Goal: Task Accomplishment & Management: Complete application form

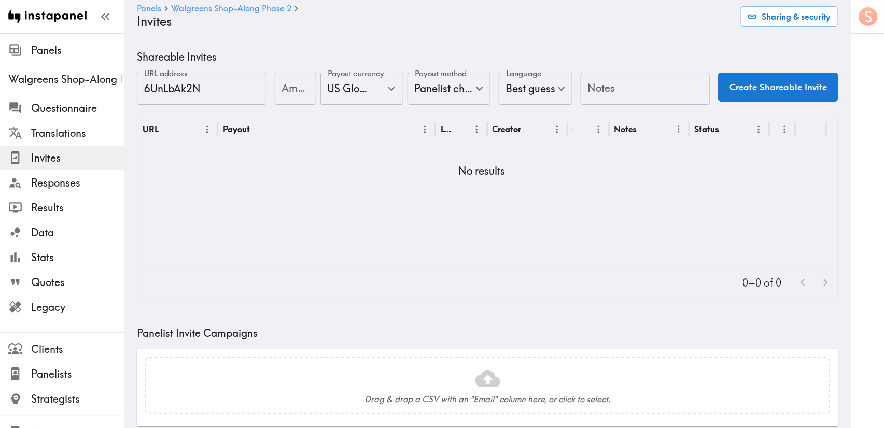
click at [292, 82] on div "Amount Amount" at bounding box center [295, 90] width 41 height 34
type input "75"
type input "UI"
click at [733, 86] on button "Create Shareable Invite" at bounding box center [778, 87] width 120 height 29
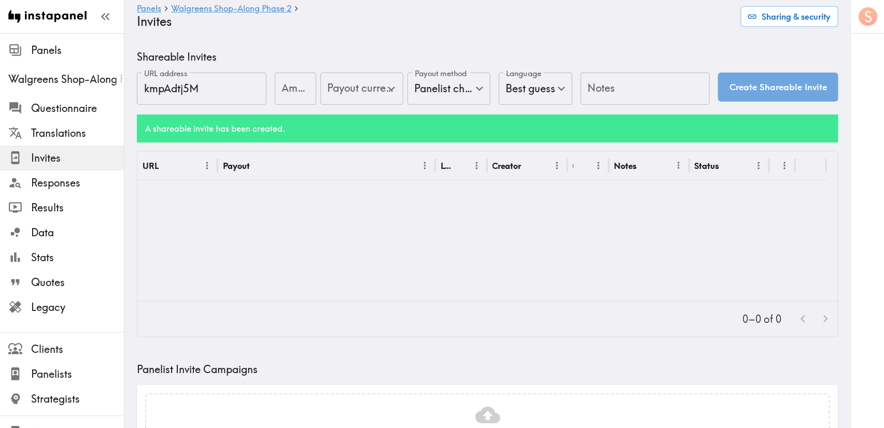
type input "US Global Equivalent - converted and cost-of-living adjusted"
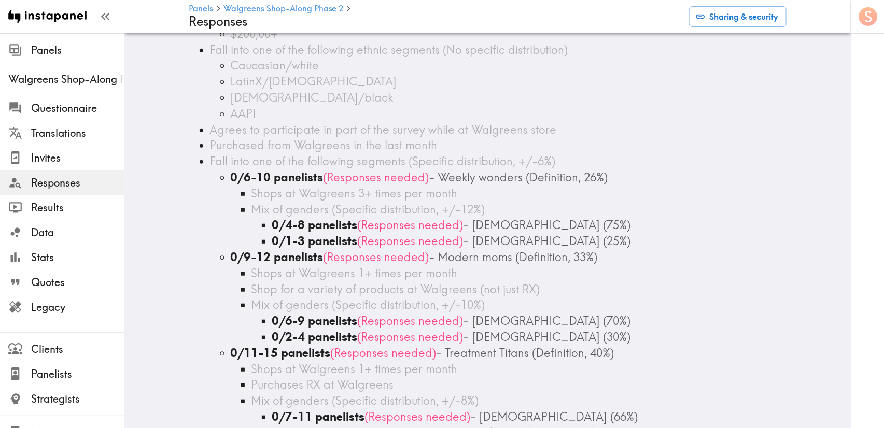
scroll to position [233, 0]
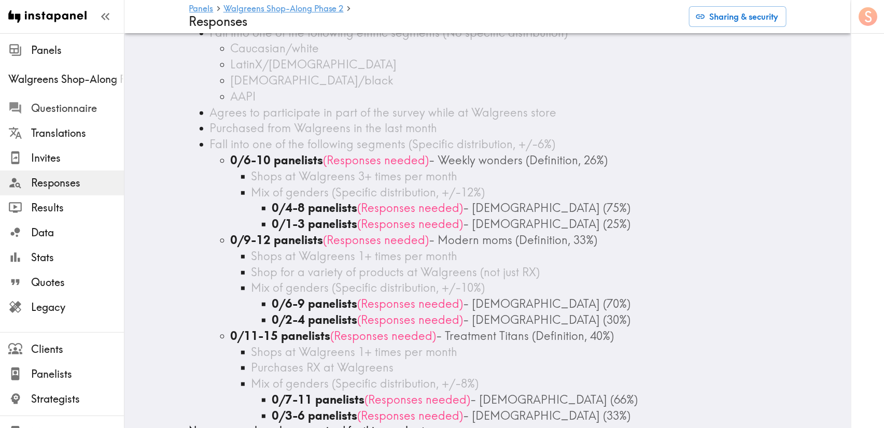
drag, startPoint x: 49, startPoint y: 106, endPoint x: 61, endPoint y: 108, distance: 11.7
click at [49, 106] on span "Questionnaire" at bounding box center [77, 108] width 93 height 15
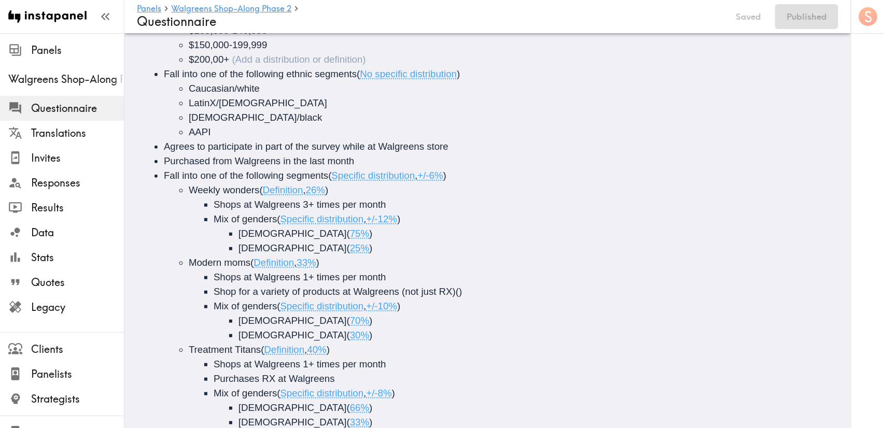
click at [474, 63] on li "$200,00+" at bounding box center [522, 59] width 666 height 15
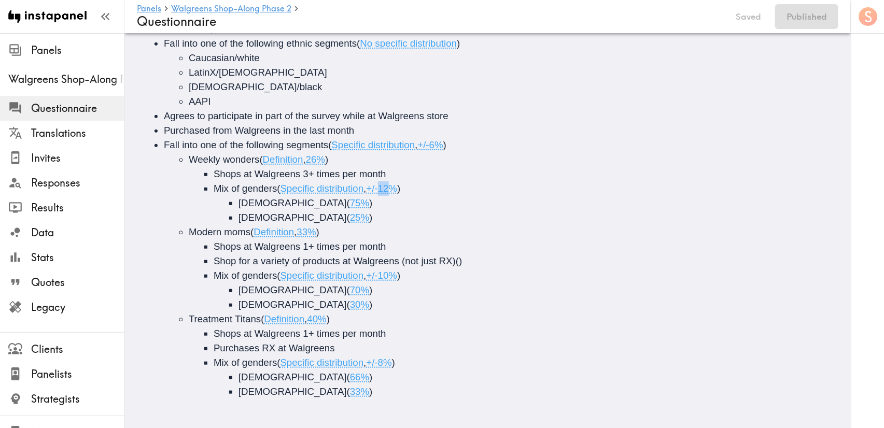
drag, startPoint x: 394, startPoint y: 179, endPoint x: 386, endPoint y: 179, distance: 8.8
click at [386, 183] on span "+/-12%" at bounding box center [381, 188] width 31 height 11
click at [384, 270] on span "+/-10%" at bounding box center [381, 275] width 31 height 11
drag, startPoint x: 388, startPoint y: 352, endPoint x: 382, endPoint y: 341, distance: 13.2
click at [381, 357] on span "+/-8%" at bounding box center [378, 362] width 25 height 11
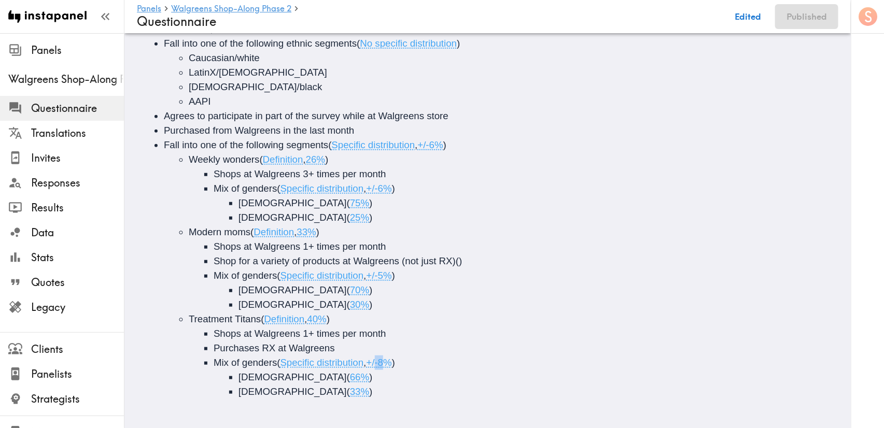
click at [382, 357] on span "+/-8%" at bounding box center [378, 362] width 25 height 11
click at [388, 357] on span "+/-8%" at bounding box center [378, 362] width 25 height 11
click at [796, 13] on button "Publish" at bounding box center [811, 16] width 53 height 25
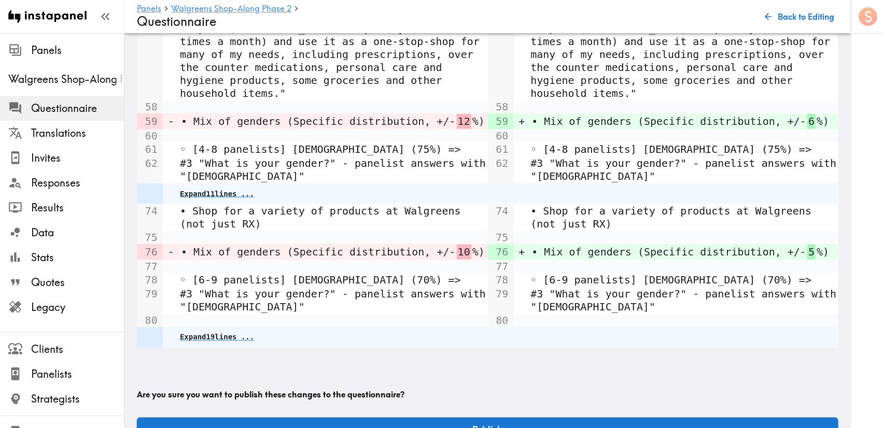
scroll to position [573, 0]
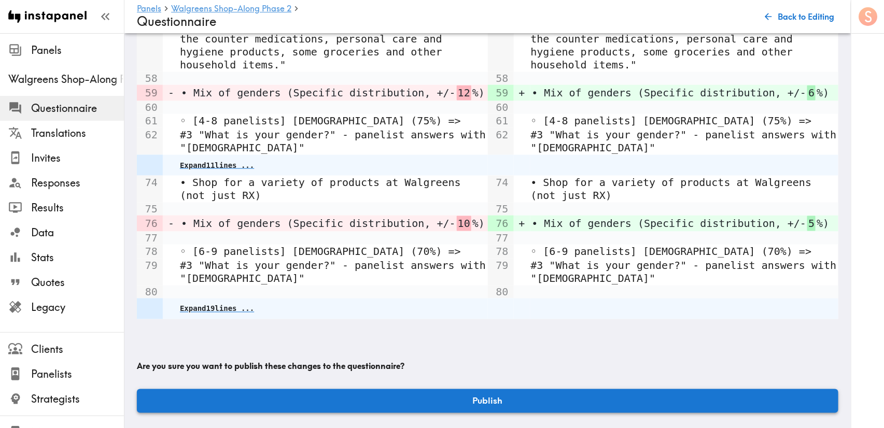
click at [583, 389] on button "Publish" at bounding box center [487, 401] width 701 height 24
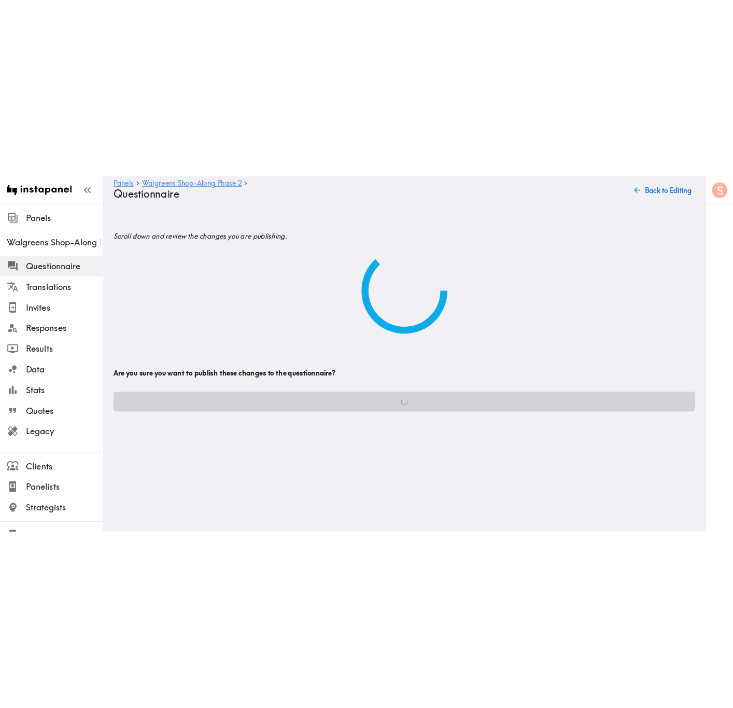
scroll to position [0, 0]
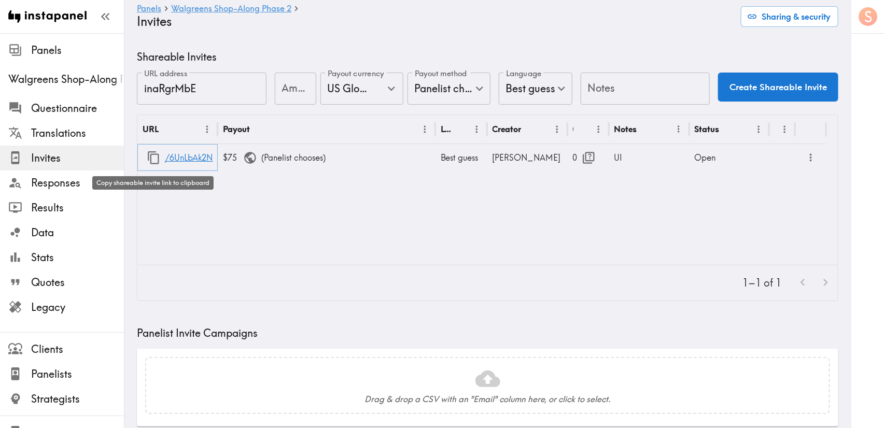
click at [151, 156] on icon "button" at bounding box center [153, 157] width 11 height 13
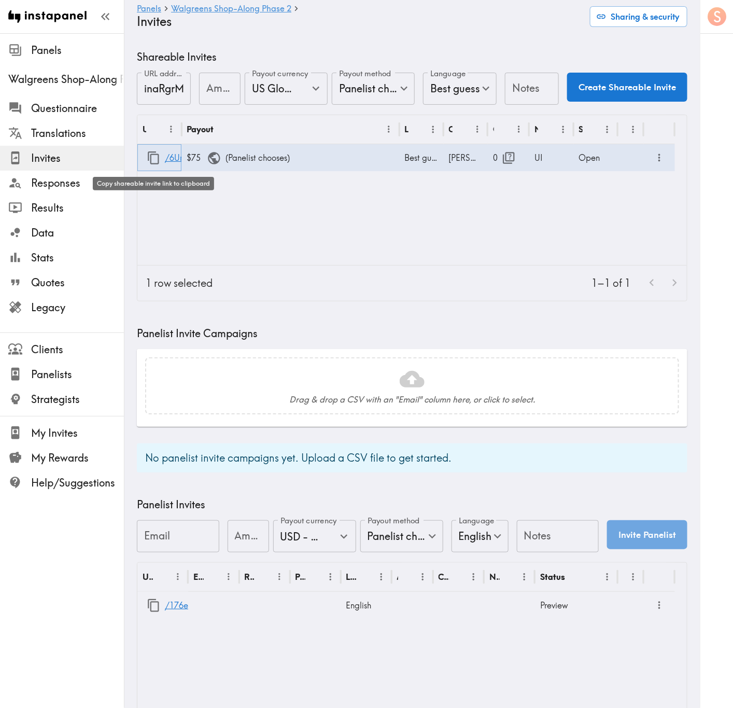
click at [152, 158] on icon "button" at bounding box center [154, 158] width 14 height 14
click at [148, 157] on icon "button" at bounding box center [153, 157] width 11 height 13
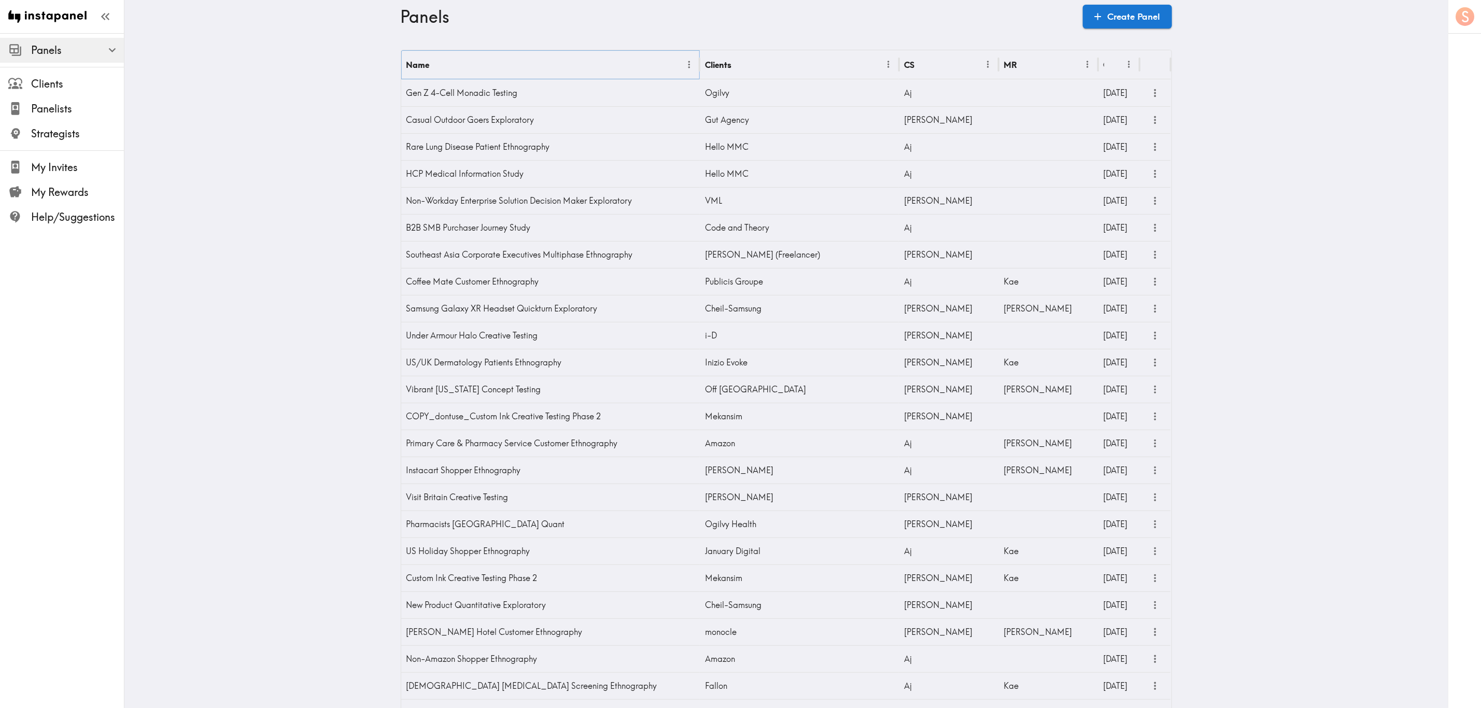
click at [684, 60] on icon "Menu" at bounding box center [689, 64] width 11 height 11
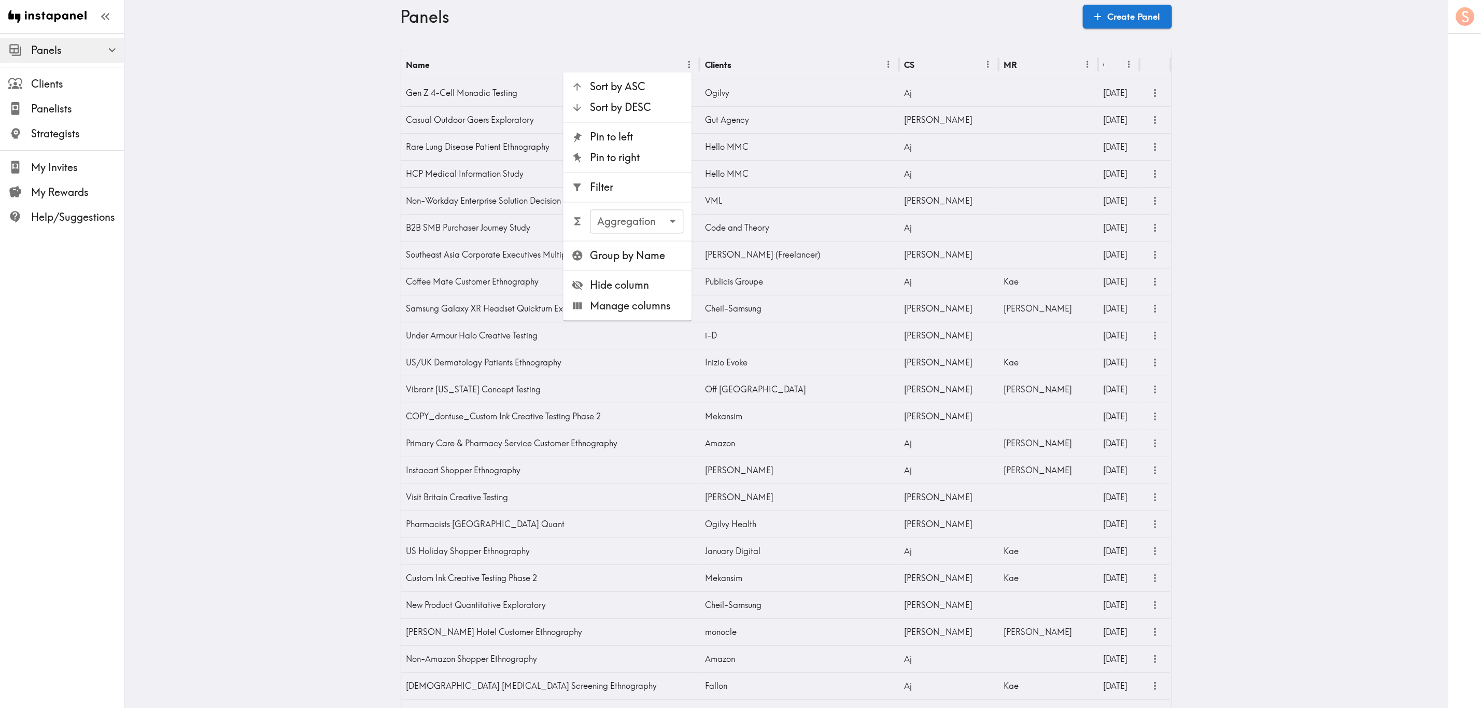
click at [638, 193] on span "Filter" at bounding box center [636, 187] width 93 height 15
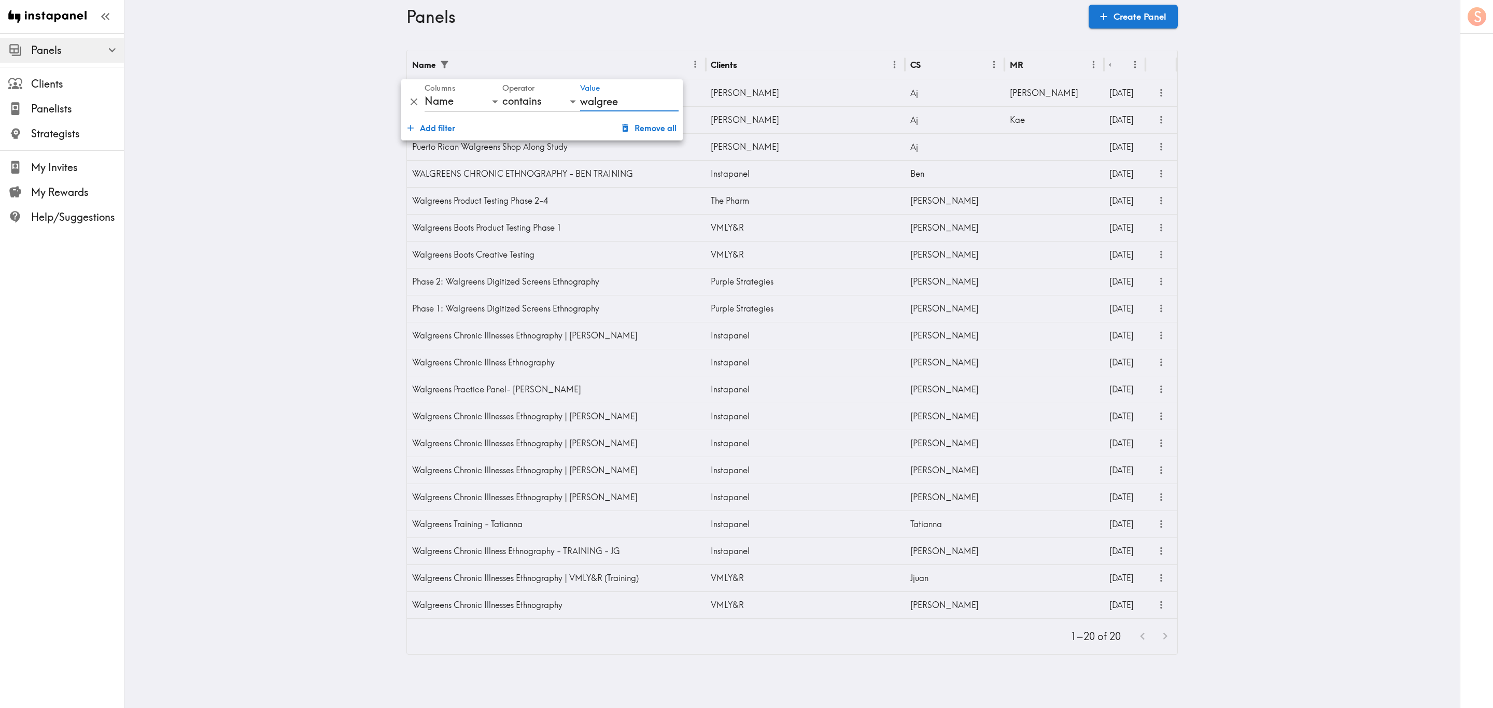
type input "walgree"
click at [1260, 156] on main "Panels Create Panel Name Clients CS MR Created Walgreens Shop-Along Phase 2 Leo…" at bounding box center [791, 352] width 1335 height 638
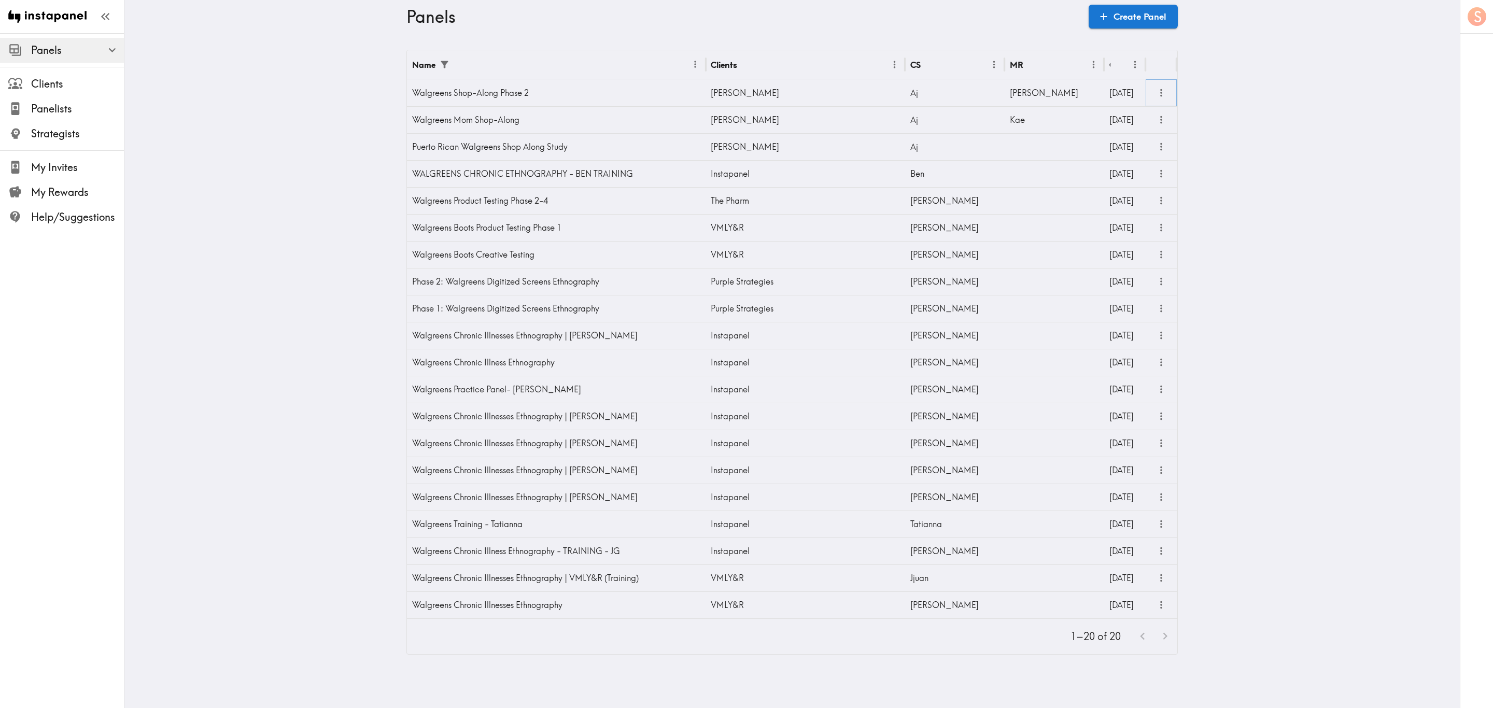
click at [1159, 89] on icon "more" at bounding box center [1161, 93] width 12 height 12
click at [1131, 174] on li "Responses" at bounding box center [1113, 178] width 101 height 21
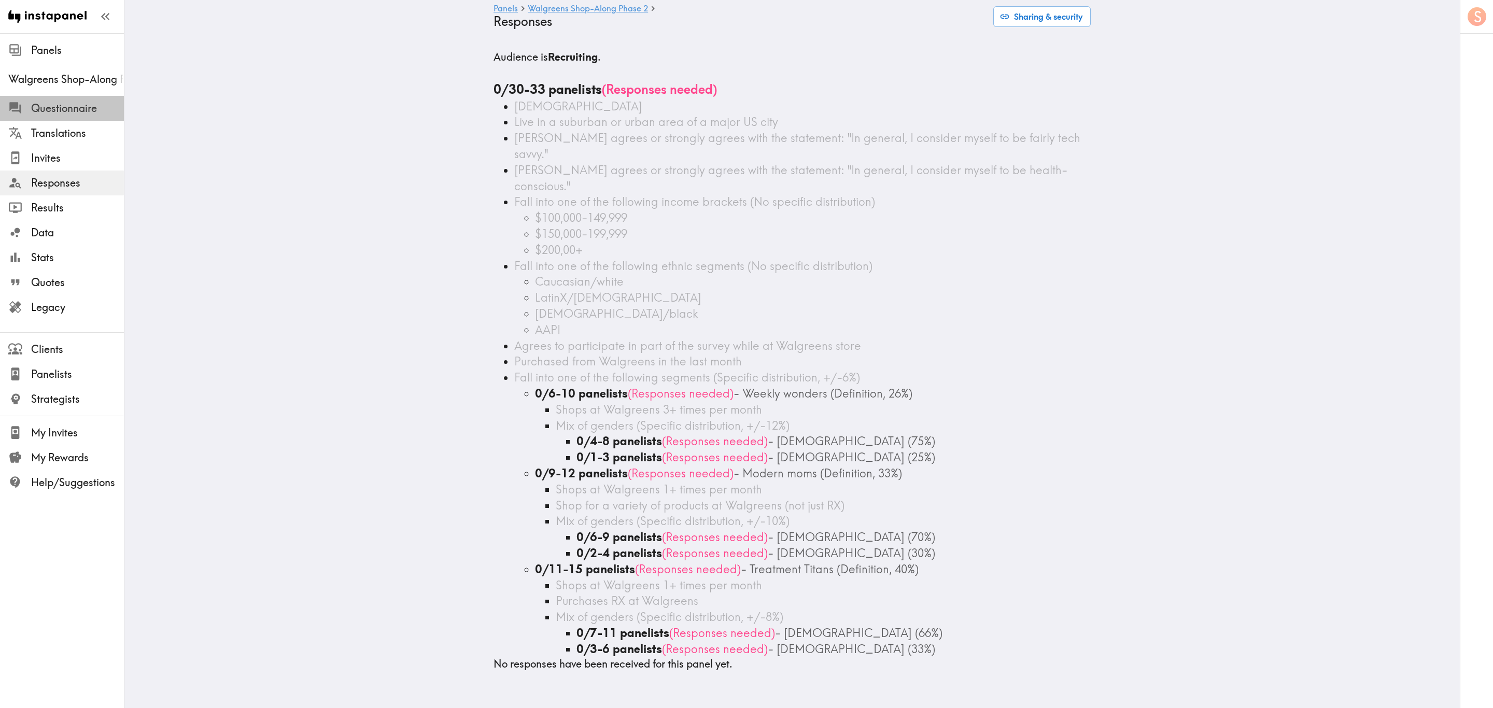
click at [70, 108] on span "Questionnaire" at bounding box center [77, 108] width 93 height 15
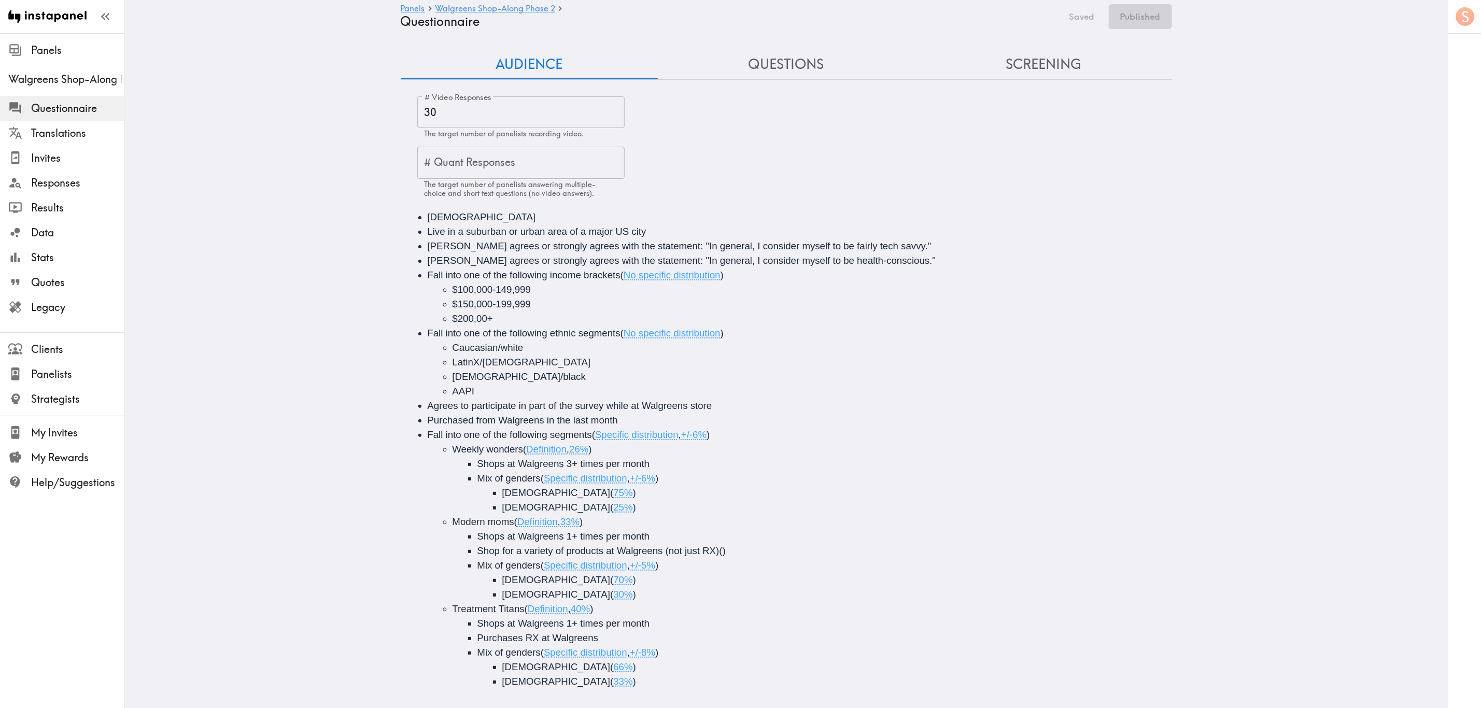
click at [523, 233] on span "Live in a suburban or urban area of a major US city" at bounding box center [537, 231] width 219 height 11
click at [1083, 11] on button "Save now" at bounding box center [1075, 16] width 51 height 25
click at [1134, 16] on button "Publish" at bounding box center [1145, 16] width 53 height 25
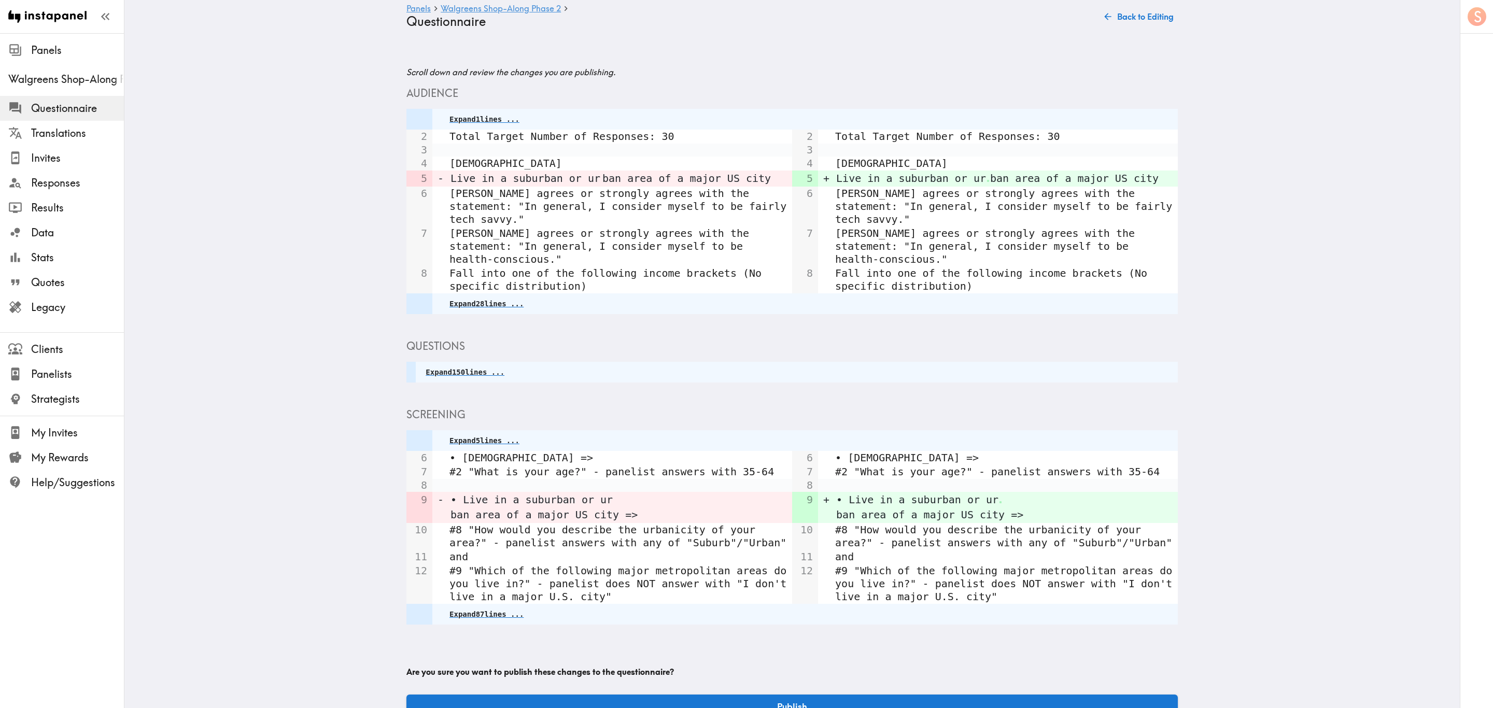
click at [1125, 32] on div "Panels Walgreens Shop-Along Phase 2 Questionnaire Back to Editing" at bounding box center [791, 16] width 771 height 33
click at [1125, 25] on button "Back to Editing" at bounding box center [1138, 16] width 77 height 21
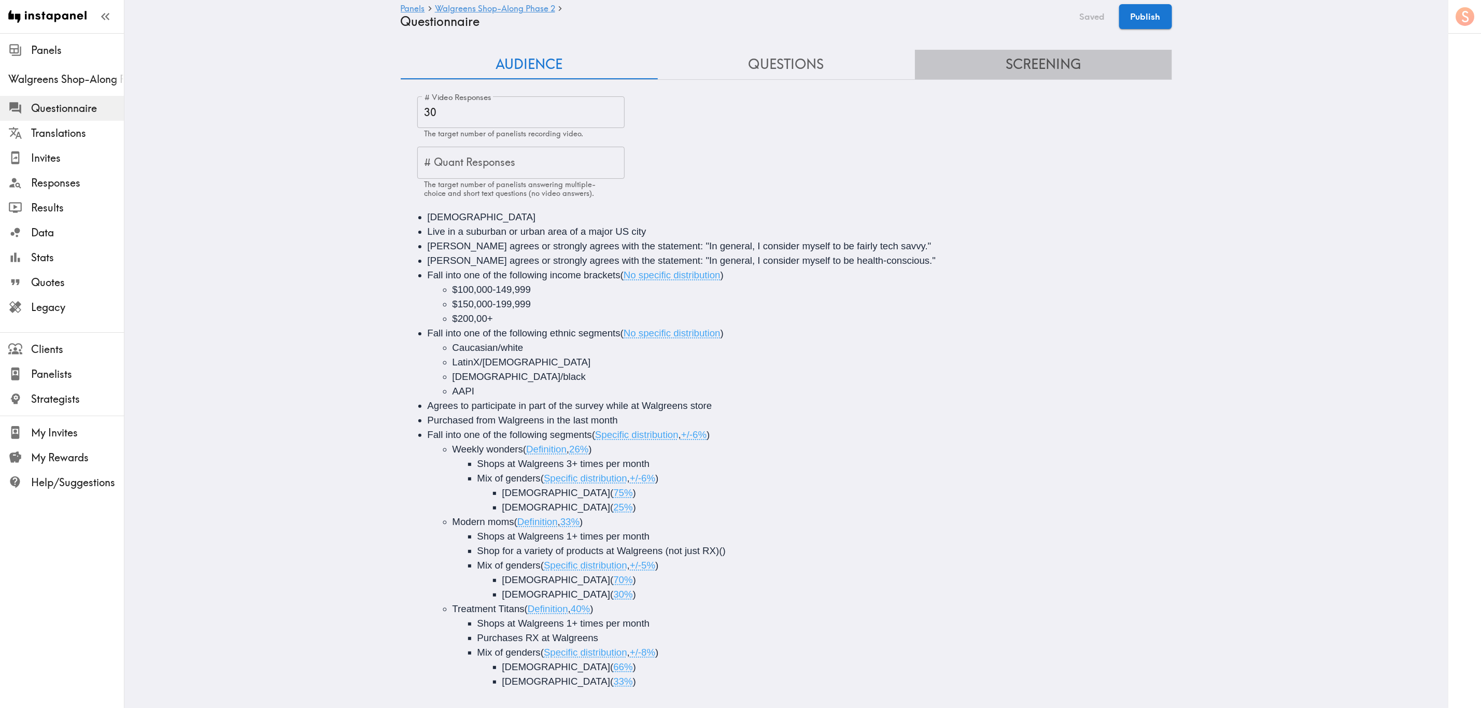
click at [1040, 64] on button "Screening" at bounding box center [1043, 65] width 257 height 30
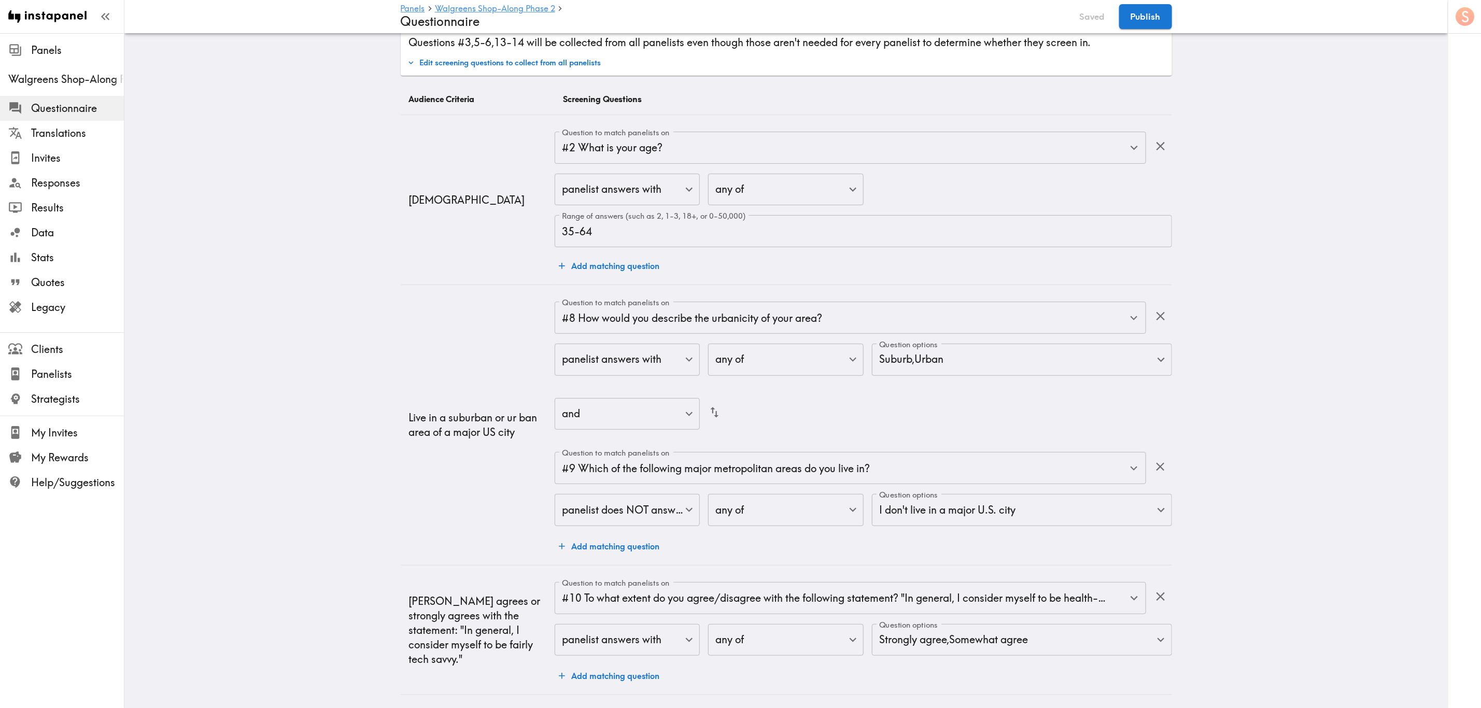
scroll to position [78, 0]
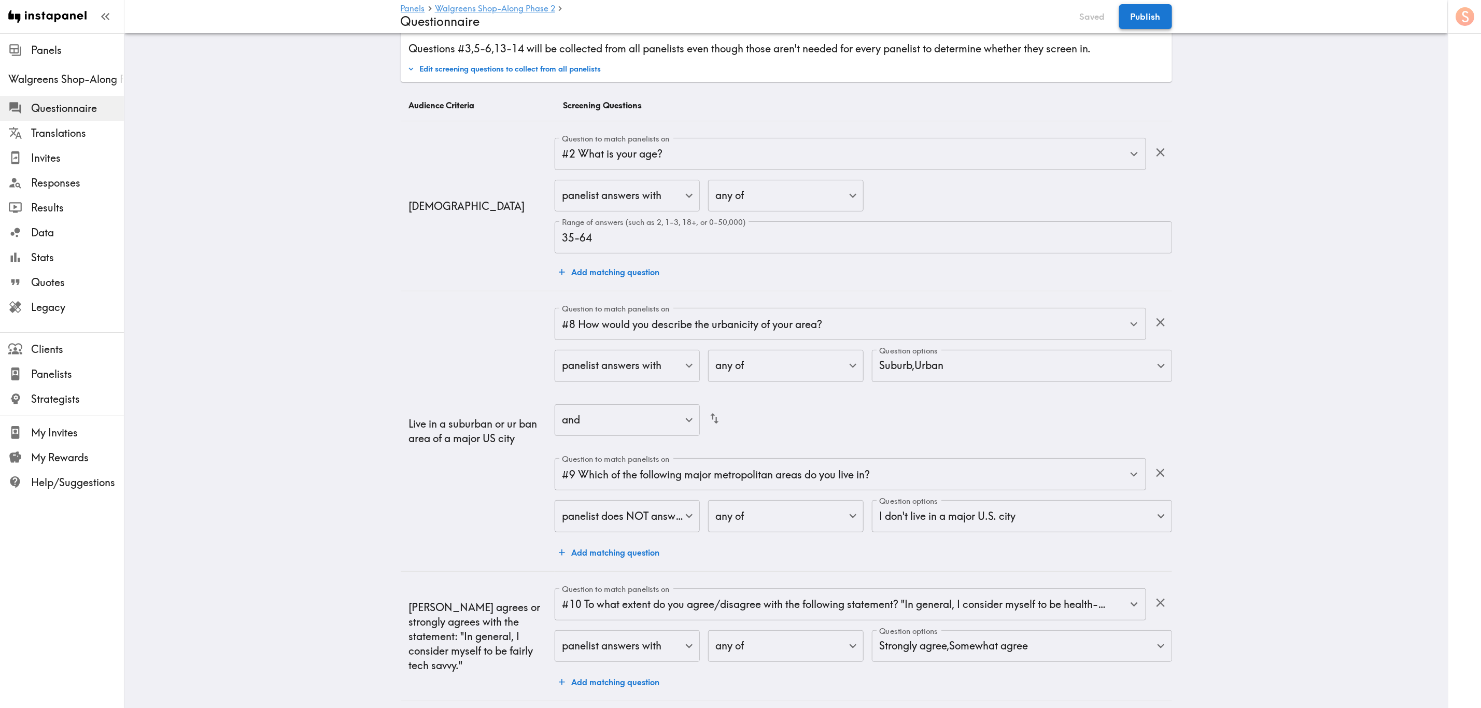
click at [1169, 16] on button "Publish" at bounding box center [1145, 16] width 53 height 25
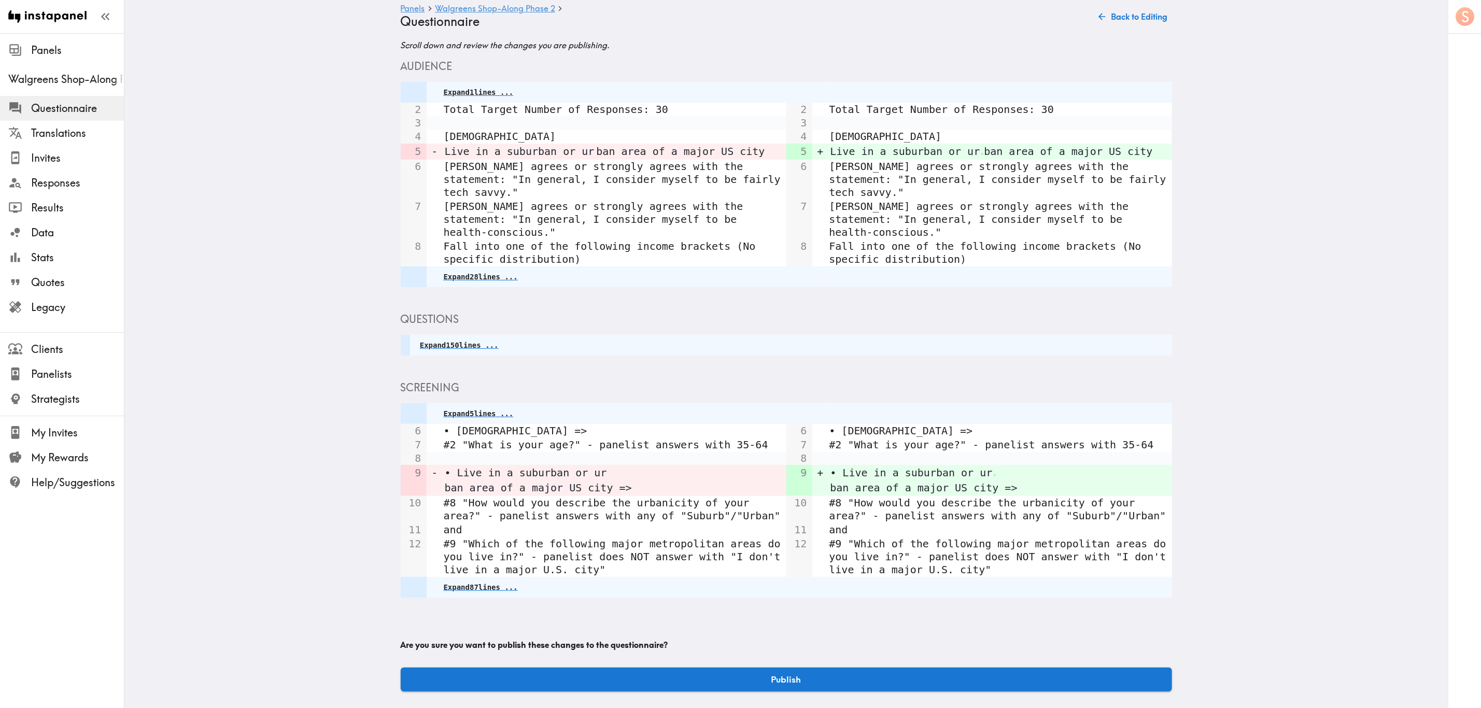
scroll to position [0, 0]
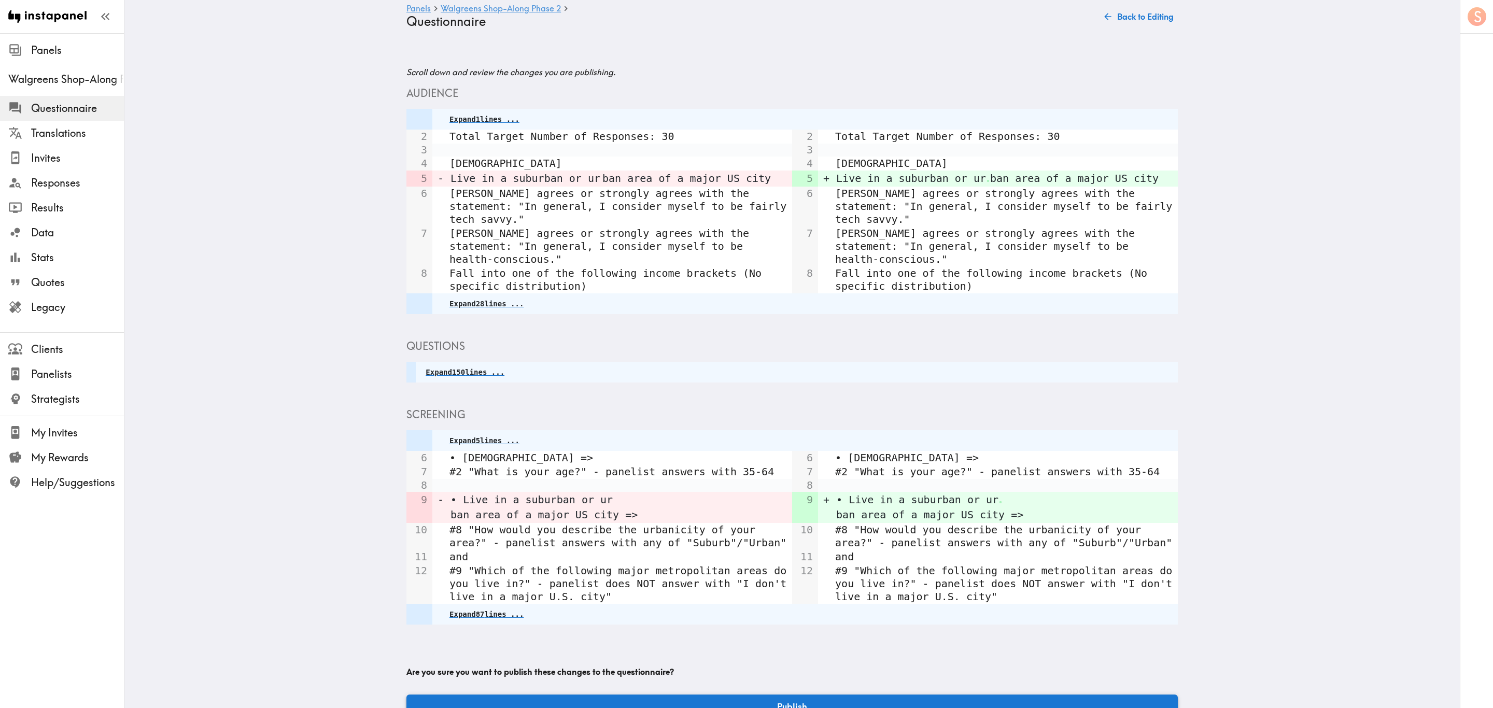
click at [862, 695] on button "Publish" at bounding box center [791, 707] width 771 height 24
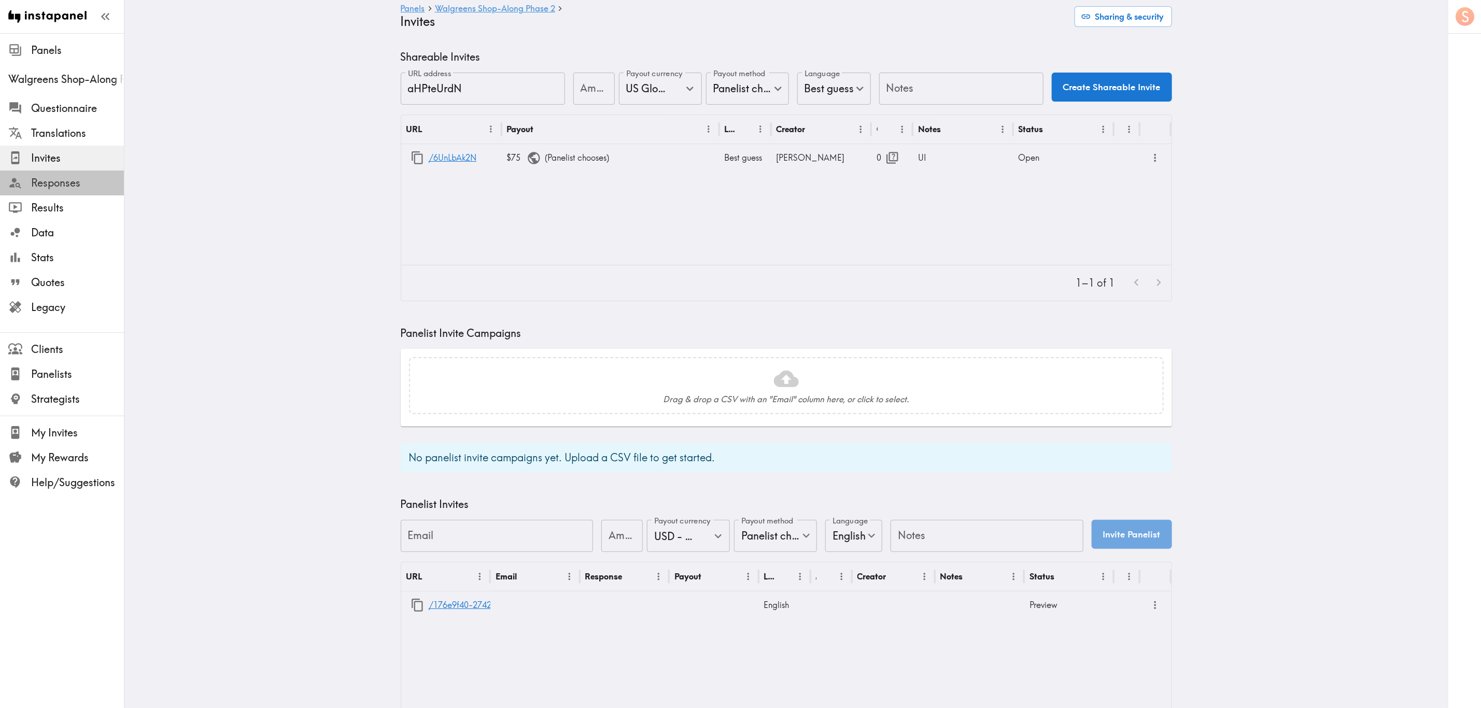
click at [44, 184] on span "Responses" at bounding box center [77, 183] width 93 height 15
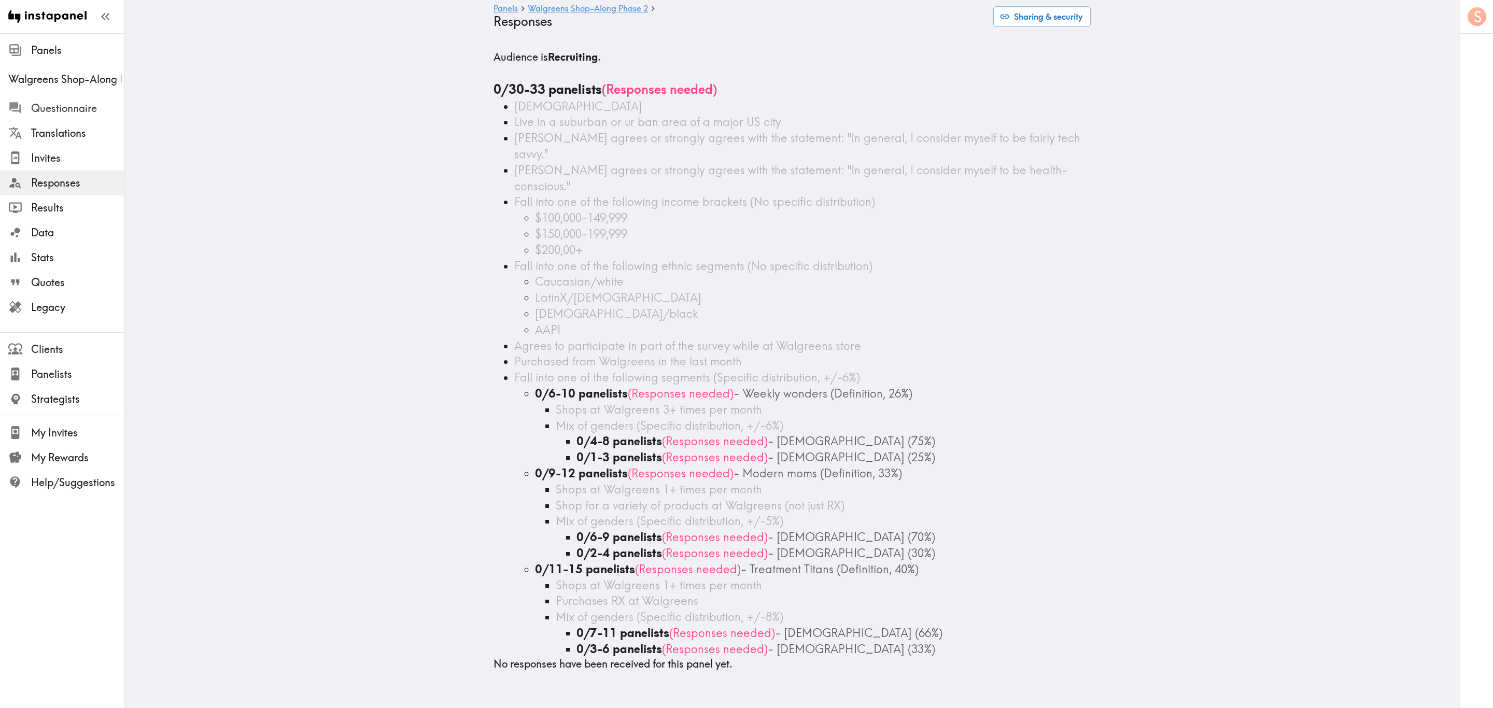
click at [72, 111] on span "Questionnaire" at bounding box center [77, 108] width 93 height 15
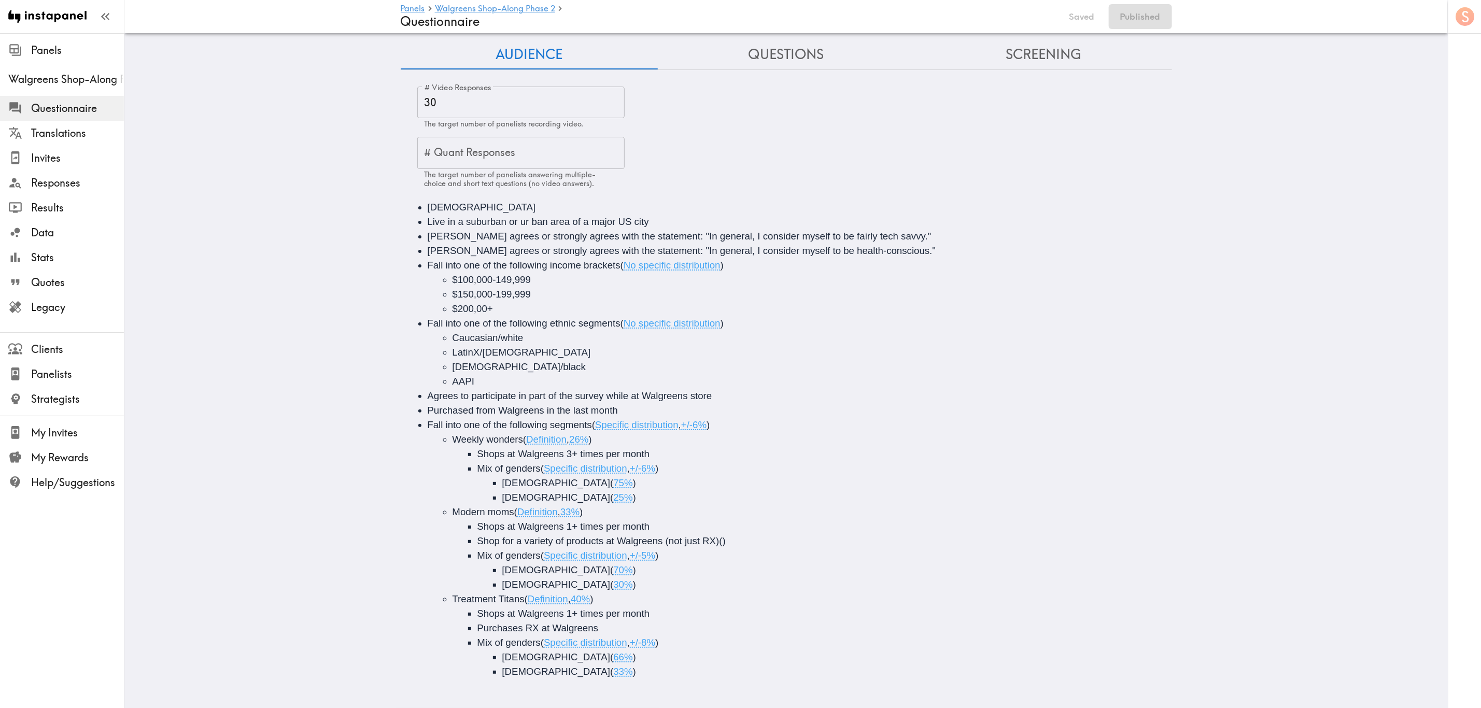
scroll to position [22, 0]
click at [642, 637] on span "+/-8%" at bounding box center [642, 642] width 25 height 11
click at [641, 550] on span "+/-5%" at bounding box center [642, 555] width 25 height 11
click at [643, 463] on span "+/-6%" at bounding box center [642, 468] width 25 height 11
click at [1070, 11] on button "Save now" at bounding box center [1075, 16] width 51 height 25
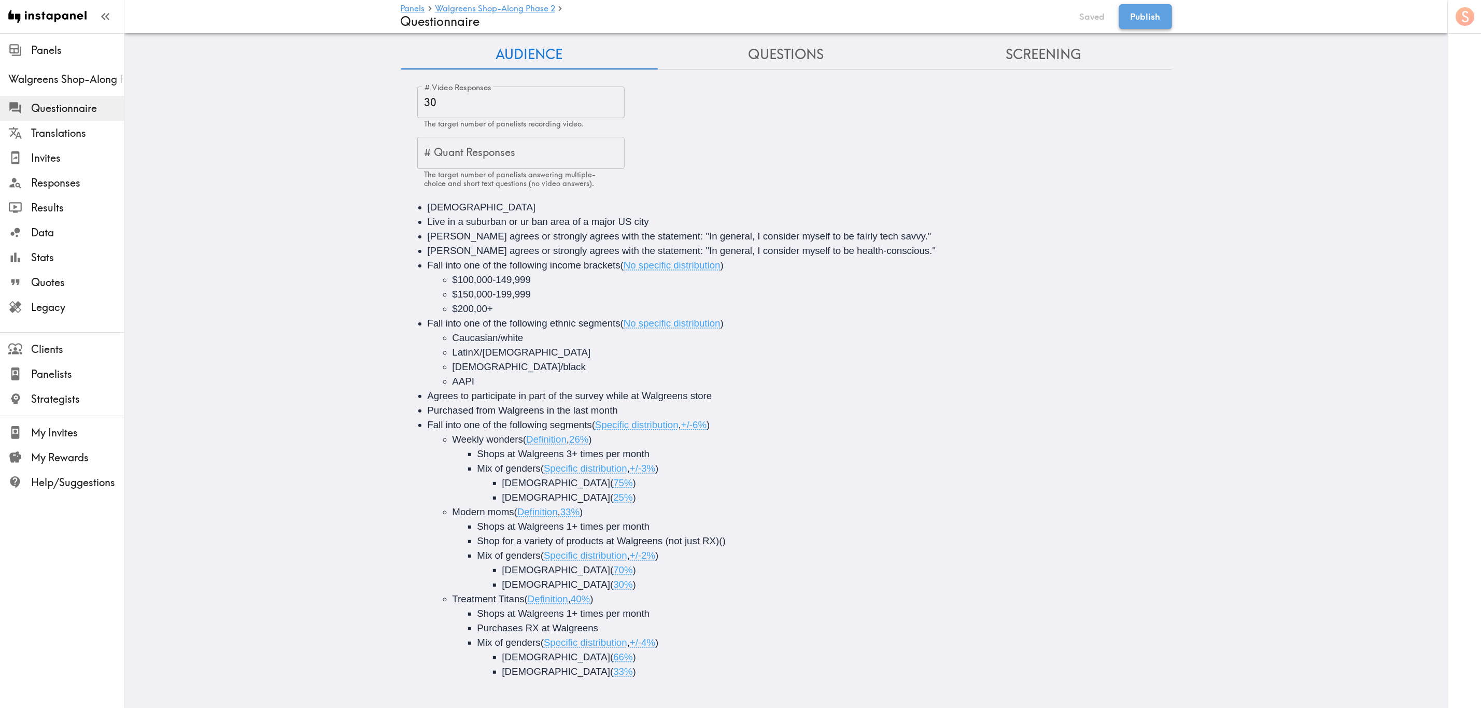
click at [1129, 23] on button "Publish" at bounding box center [1145, 16] width 53 height 25
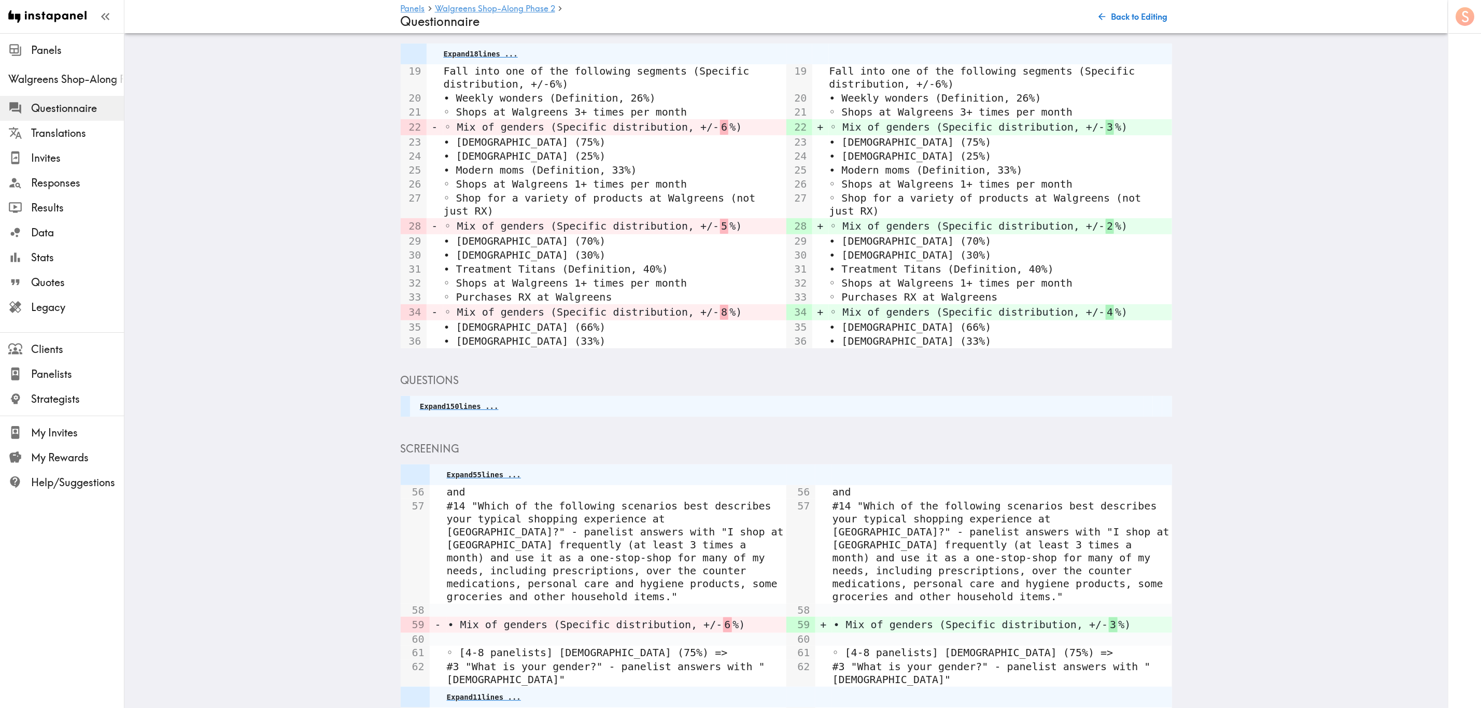
scroll to position [469, 0]
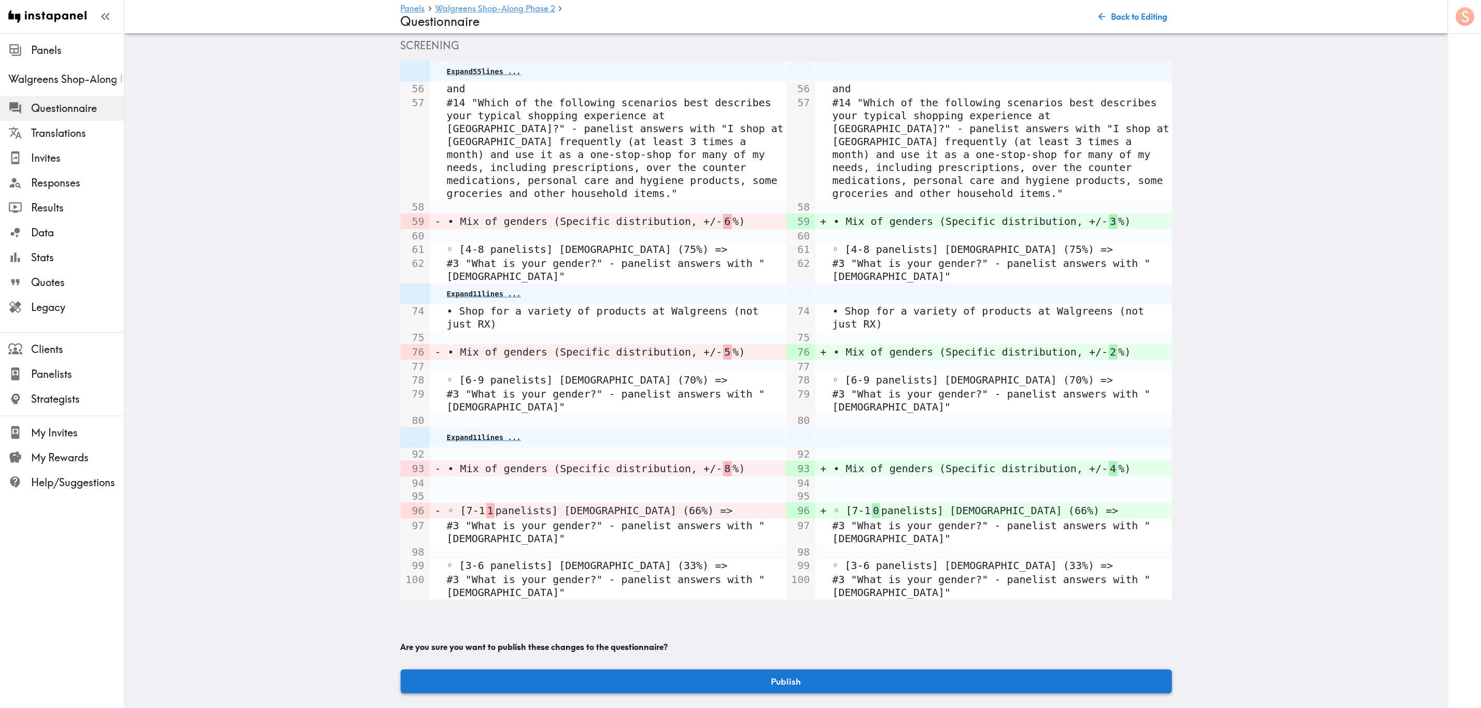
click at [770, 672] on button "Publish" at bounding box center [786, 682] width 771 height 24
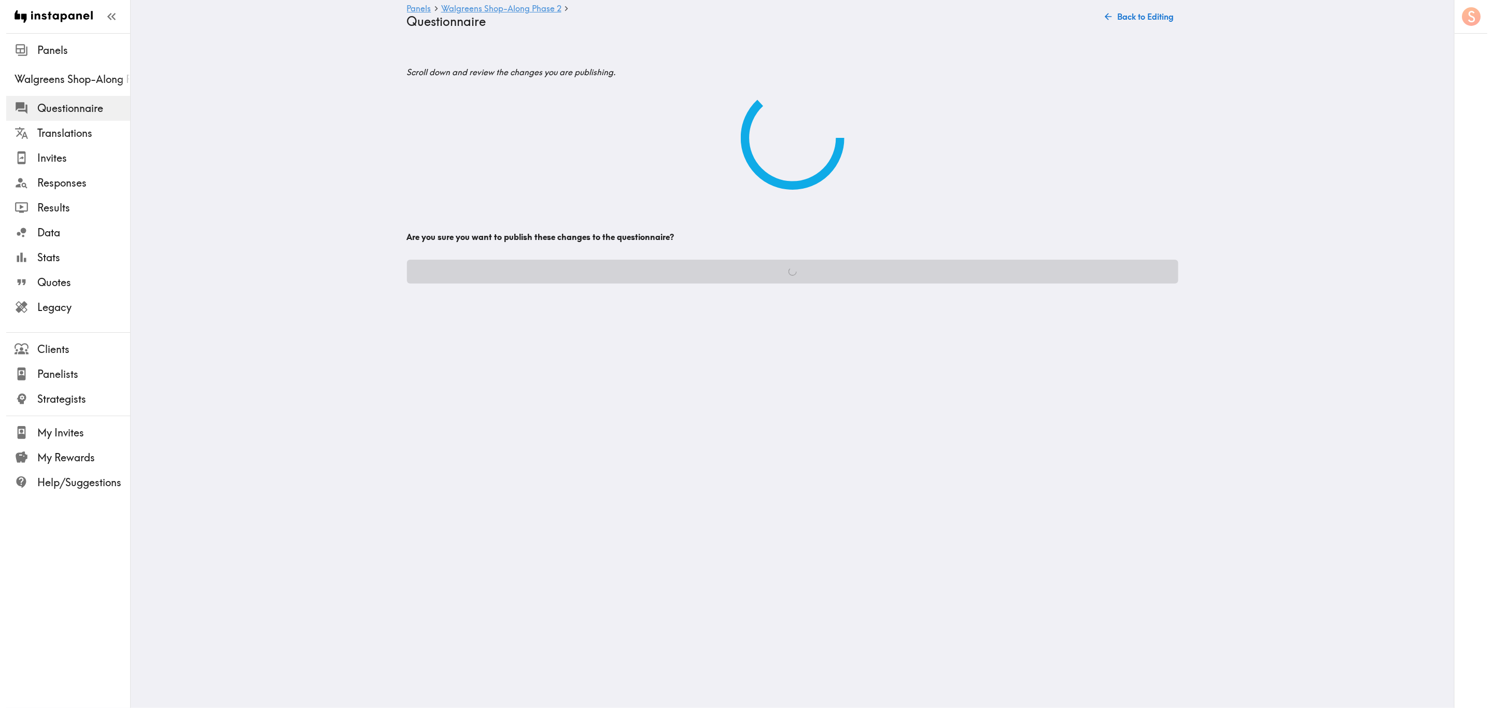
scroll to position [0, 0]
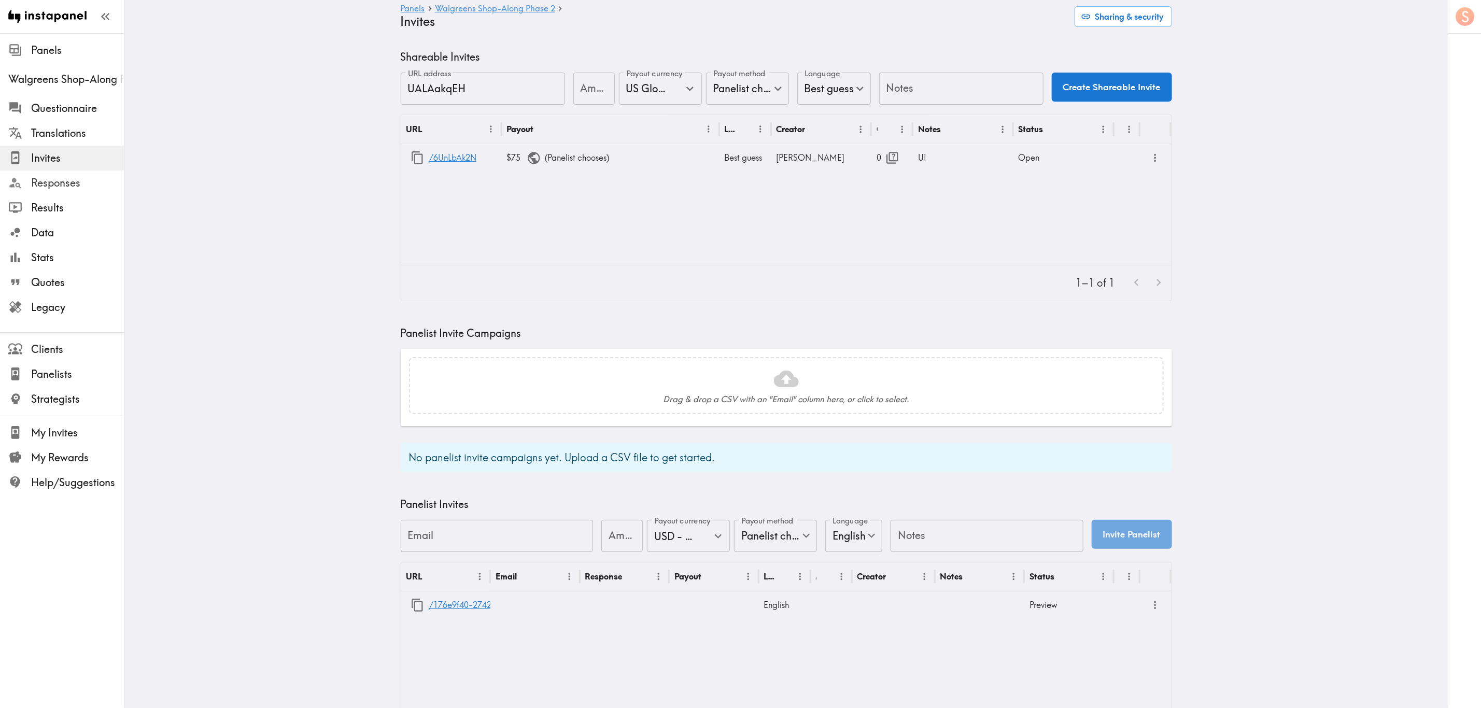
click at [97, 180] on span "Responses" at bounding box center [77, 183] width 93 height 15
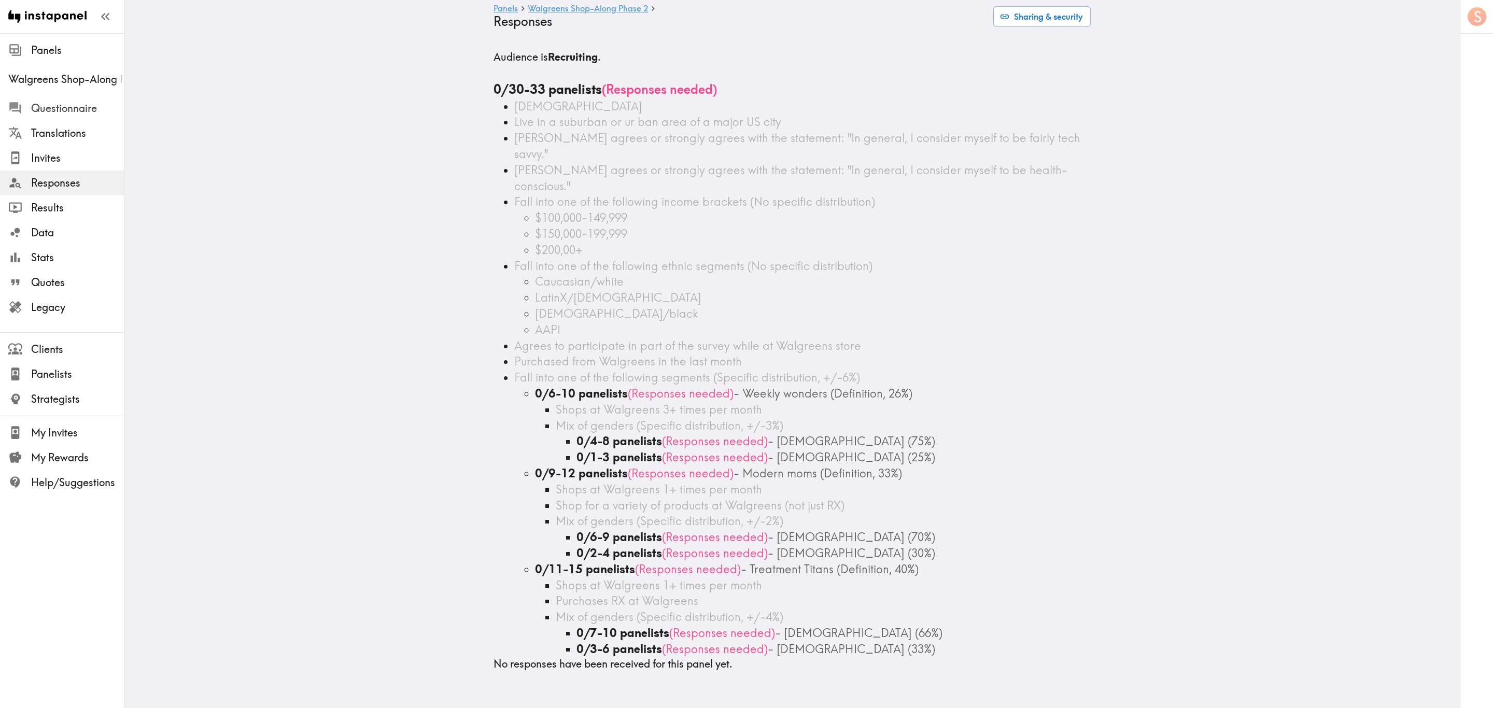
click at [94, 103] on span "Questionnaire" at bounding box center [77, 108] width 93 height 15
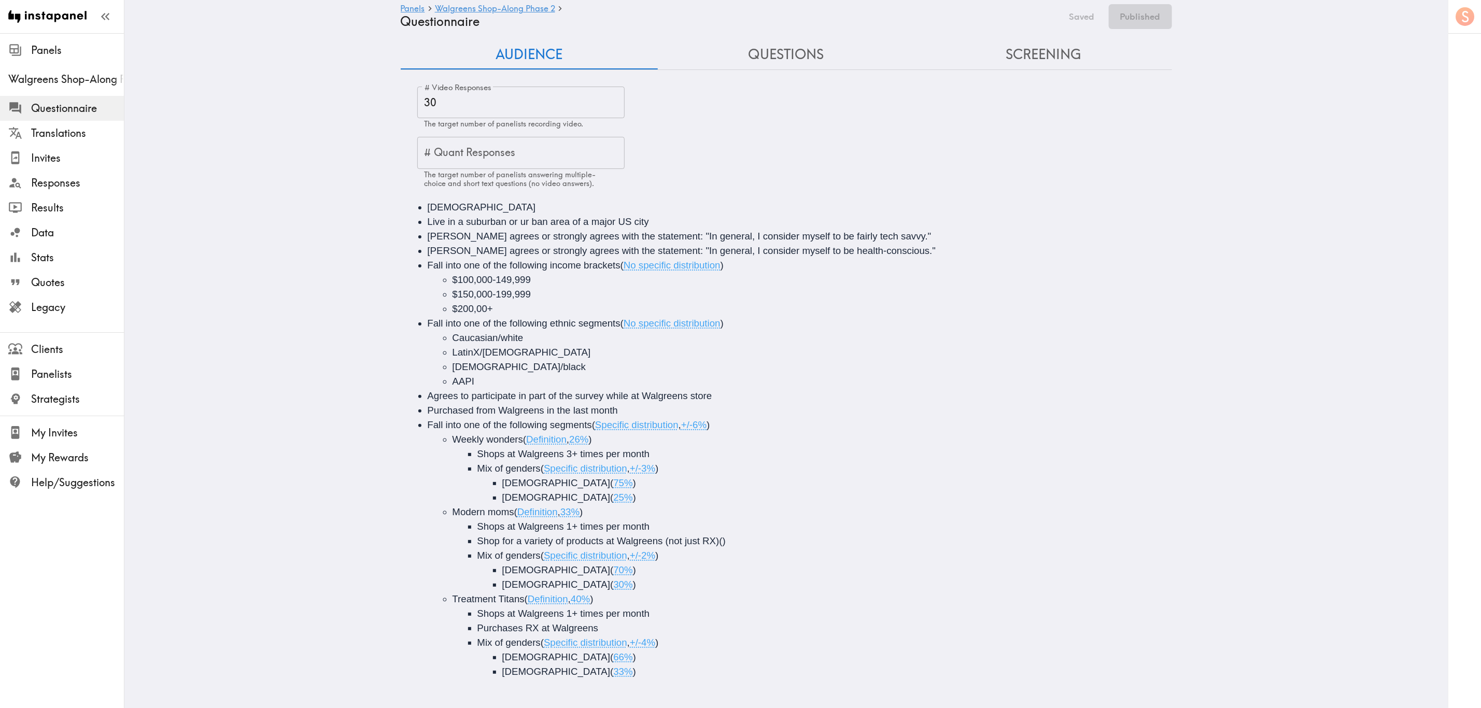
scroll to position [22, 0]
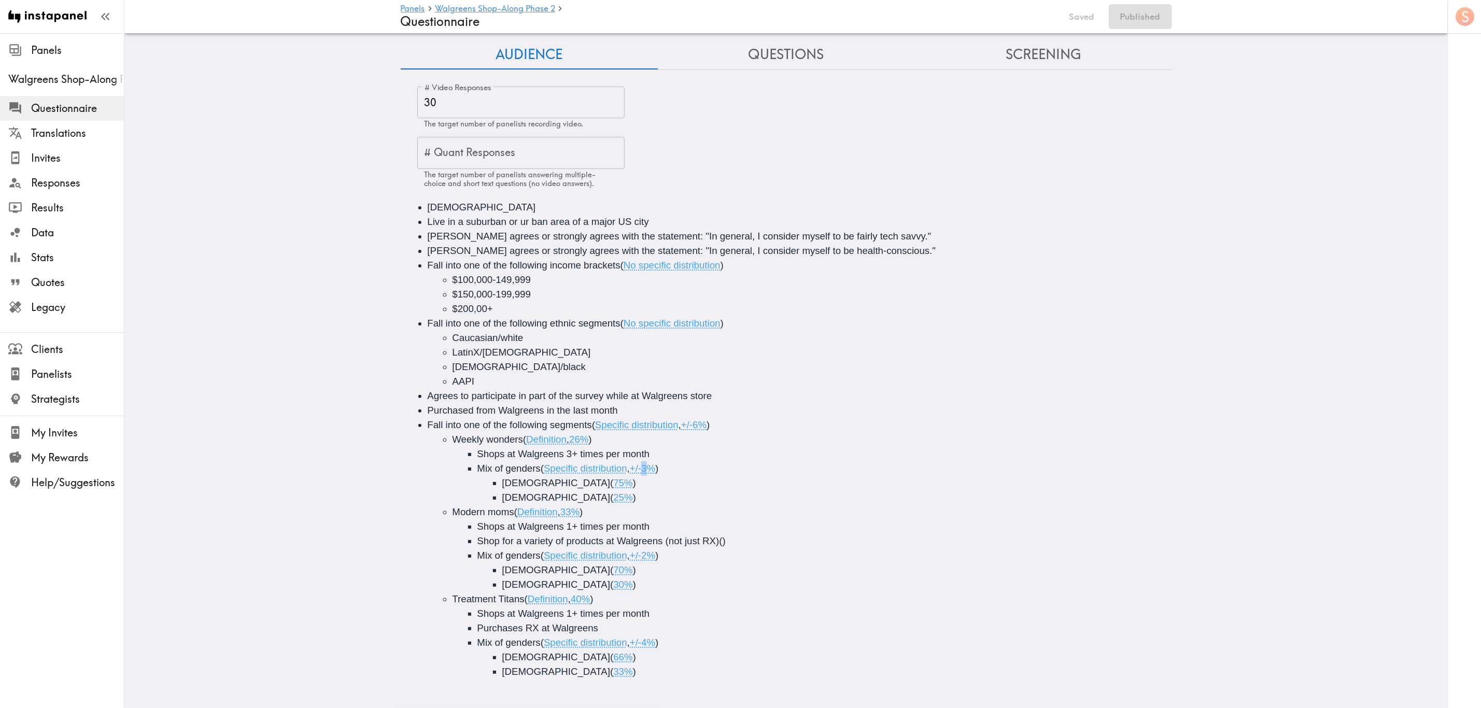
click at [641, 463] on span "+/-3%" at bounding box center [642, 468] width 25 height 11
click at [644, 550] on span "+/-2%" at bounding box center [642, 555] width 25 height 11
click at [645, 637] on span "+/-4%" at bounding box center [642, 642] width 25 height 11
click at [1075, 10] on button "Save now" at bounding box center [1075, 16] width 51 height 25
click at [1151, 14] on button "Publish" at bounding box center [1145, 16] width 53 height 25
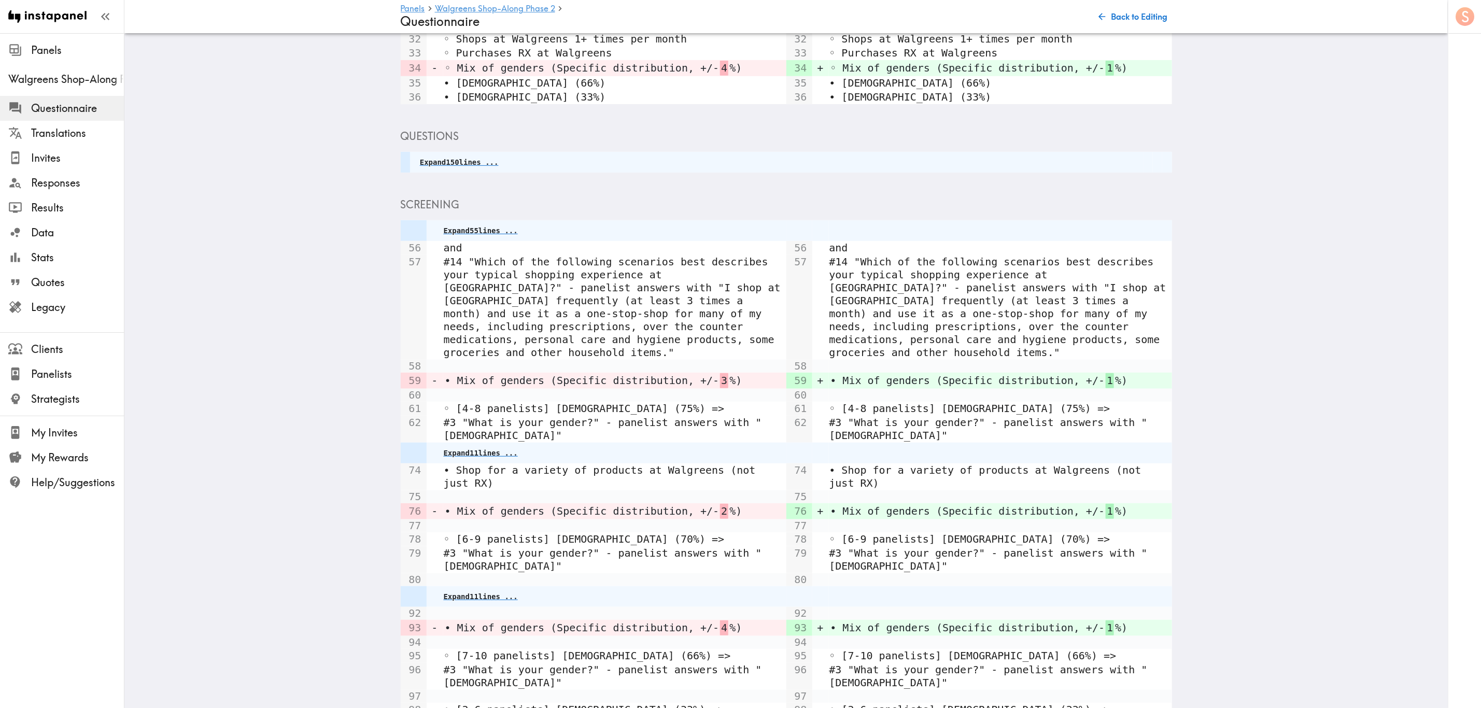
scroll to position [427, 0]
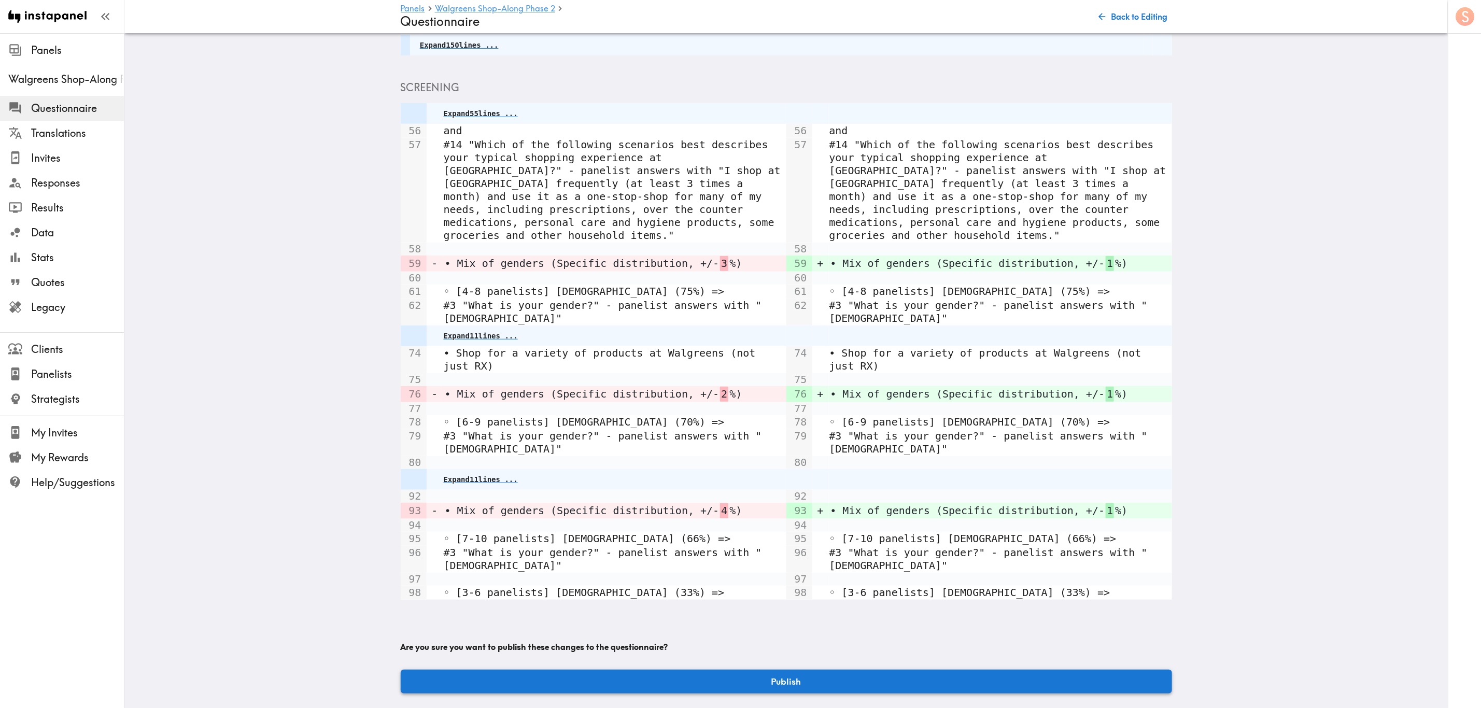
click at [921, 671] on button "Publish" at bounding box center [786, 682] width 771 height 24
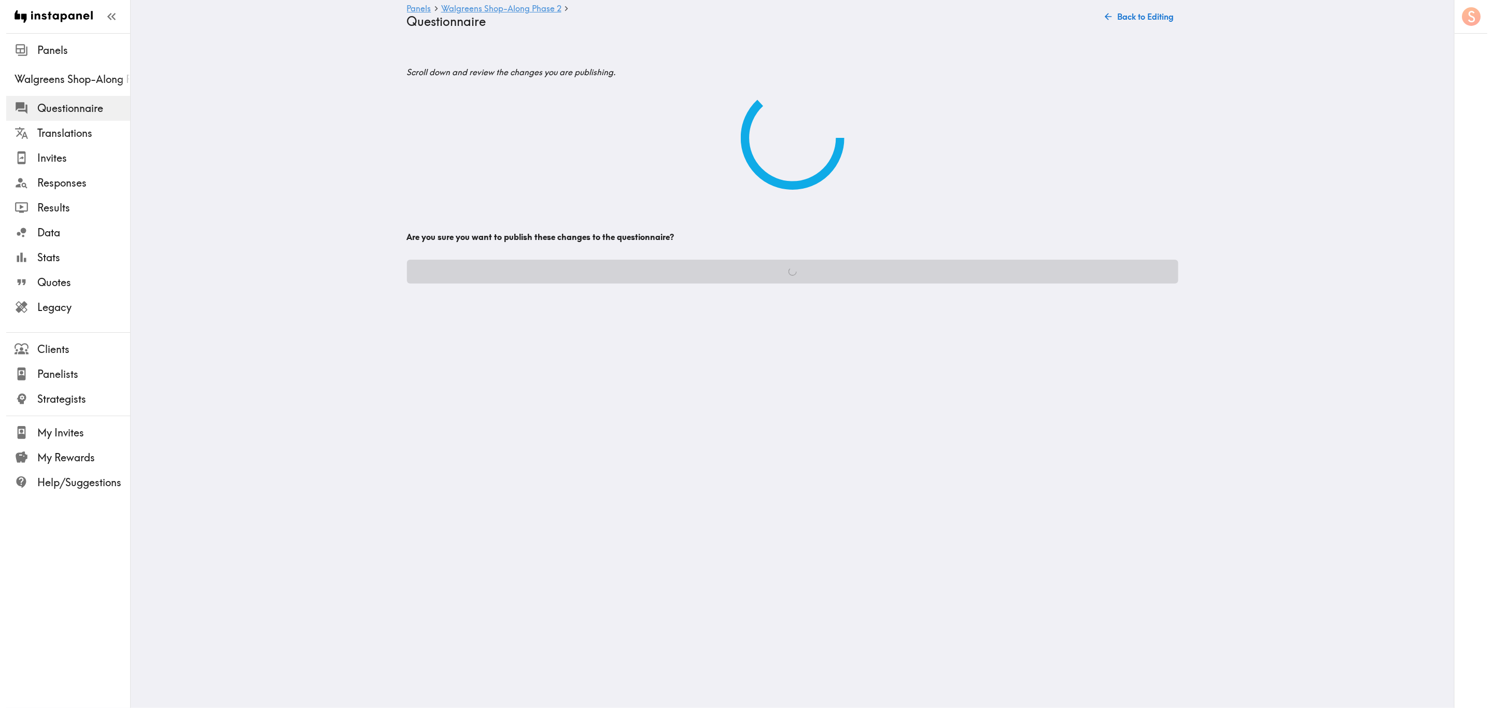
scroll to position [0, 0]
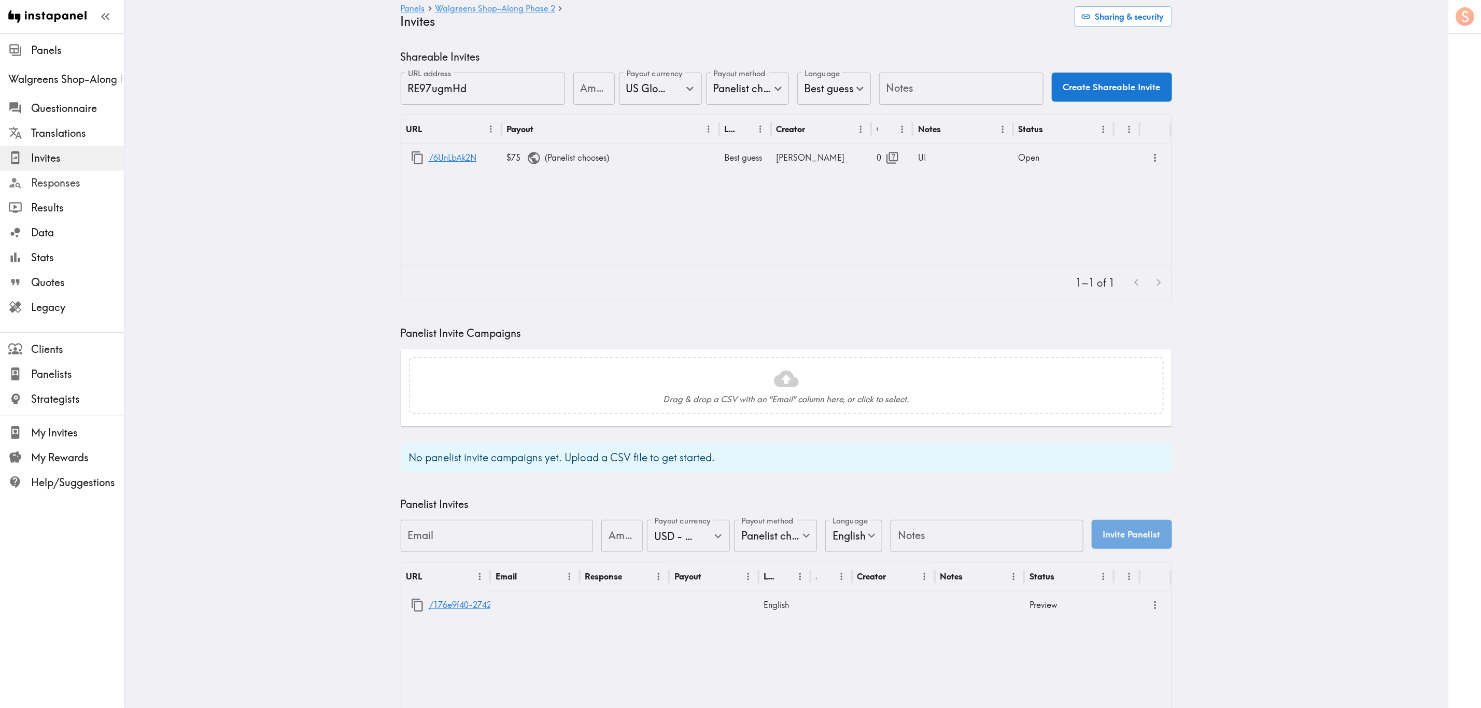
click at [103, 179] on span "Responses" at bounding box center [77, 183] width 93 height 15
